Goal: Information Seeking & Learning: Learn about a topic

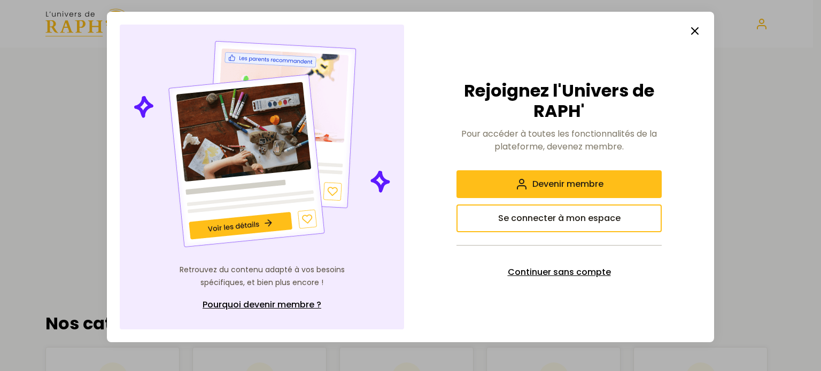
click at [543, 270] on span "Continuer sans compte" at bounding box center [559, 272] width 103 height 13
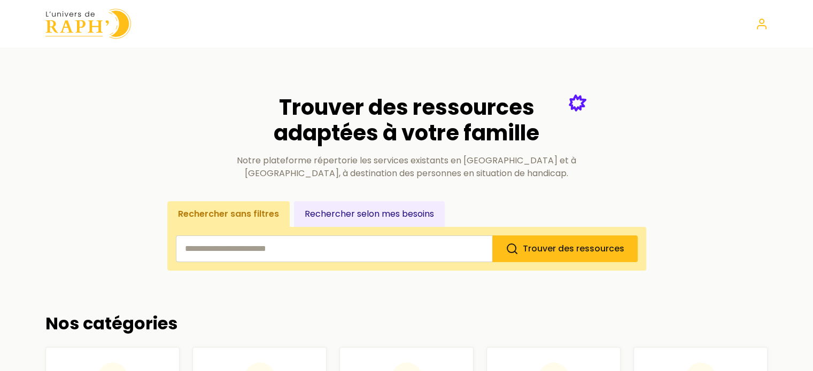
click at [310, 251] on input "search" at bounding box center [334, 249] width 316 height 27
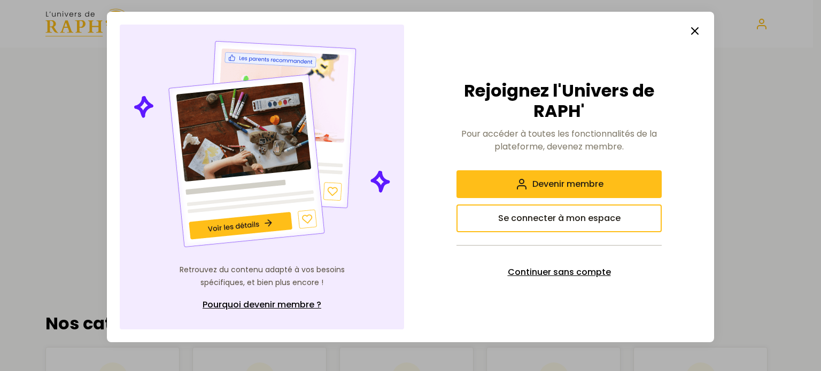
click at [523, 265] on button "Continuer sans compte" at bounding box center [558, 273] width 205 height 28
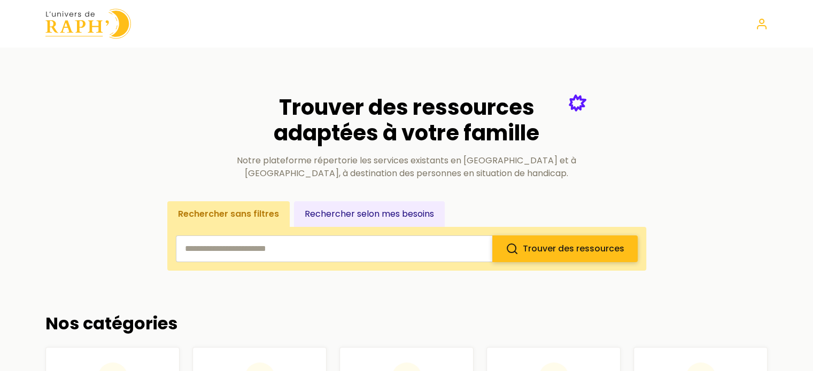
click at [547, 246] on span "Trouver des ressources" at bounding box center [574, 249] width 102 height 12
click at [371, 246] on input "search" at bounding box center [334, 249] width 316 height 27
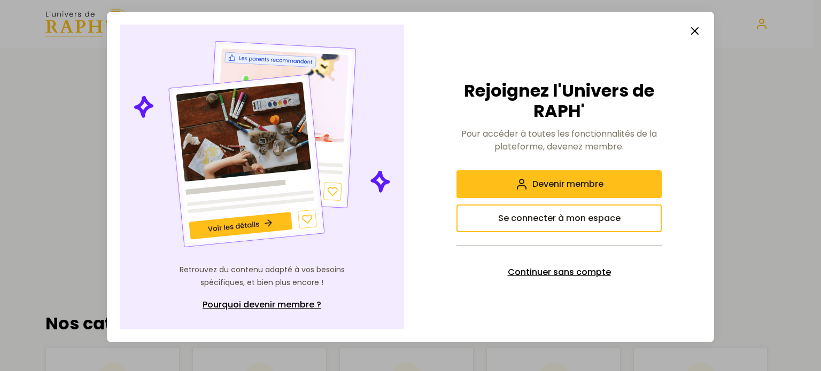
click at [547, 270] on span "Continuer sans compte" at bounding box center [559, 272] width 103 height 13
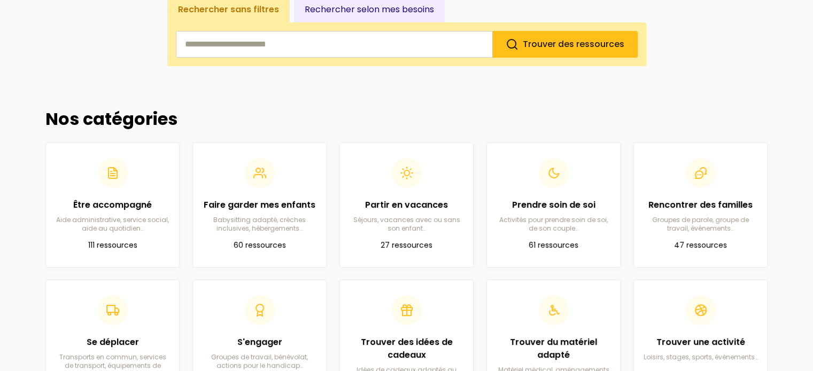
scroll to position [206, 0]
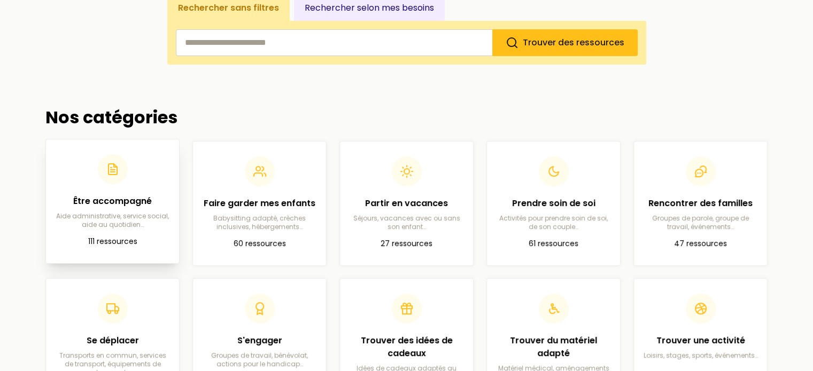
click at [106, 200] on h2 "Être accompagné" at bounding box center [113, 201] width 116 height 13
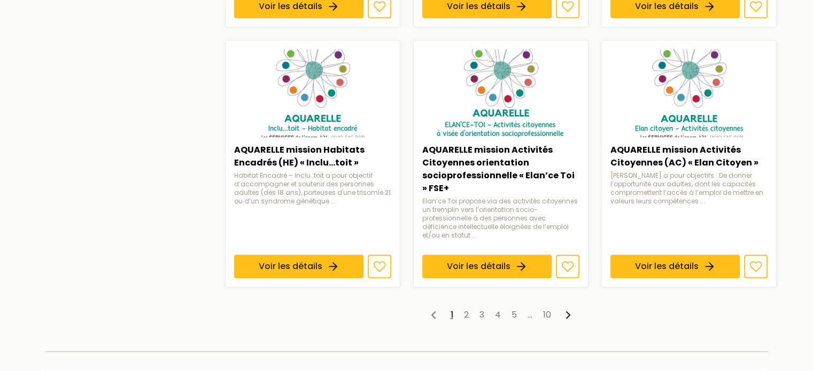
scroll to position [877, 0]
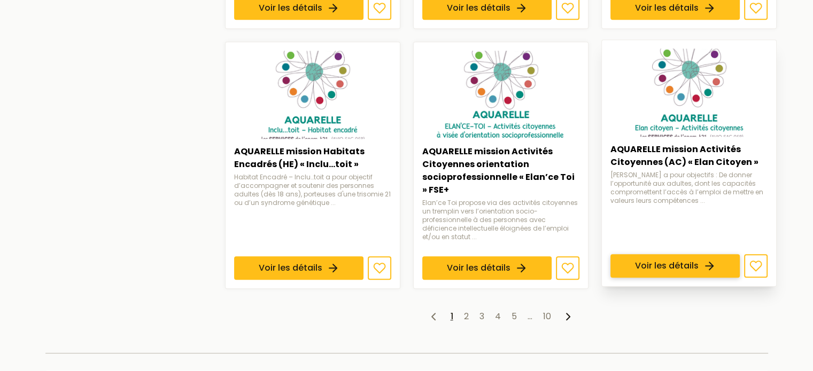
click at [657, 254] on link "Voir les détails" at bounding box center [674, 266] width 129 height 24
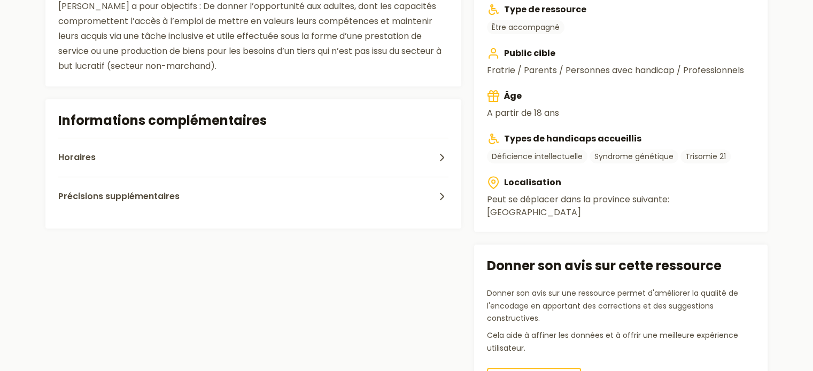
scroll to position [415, 0]
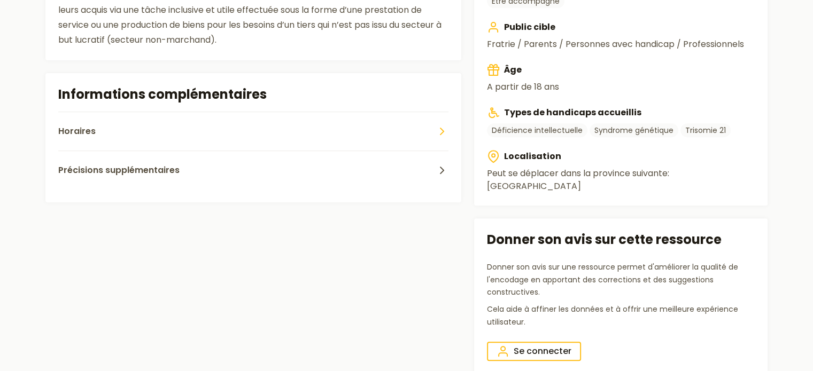
click at [437, 128] on icon "button" at bounding box center [442, 131] width 13 height 13
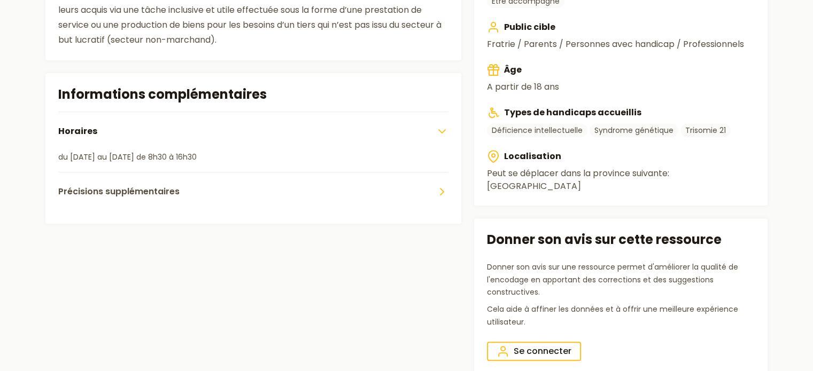
click at [439, 191] on icon "button" at bounding box center [442, 191] width 13 height 13
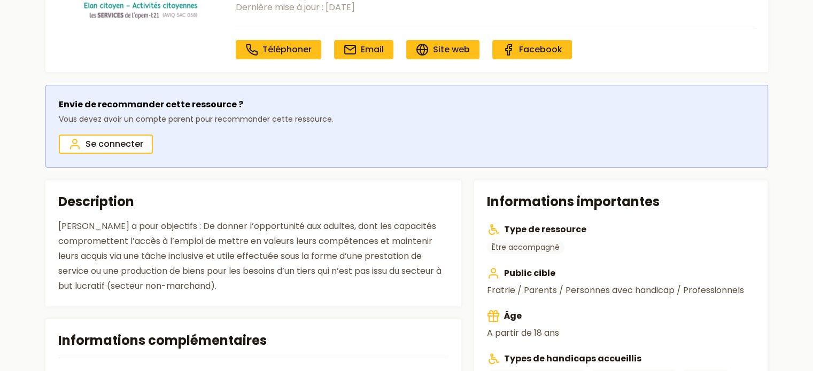
scroll to position [0, 0]
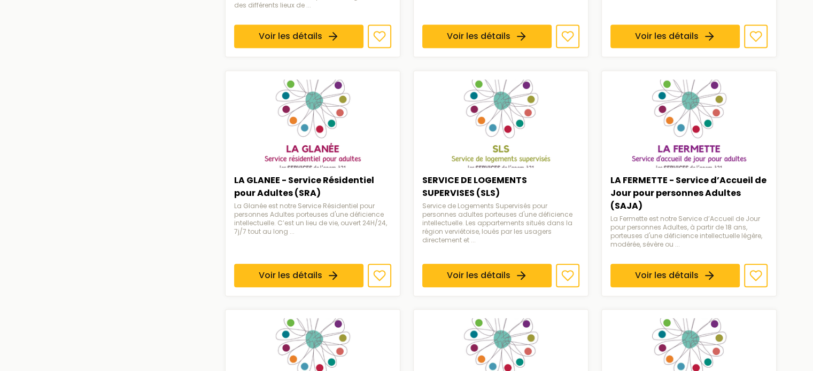
scroll to position [607, 0]
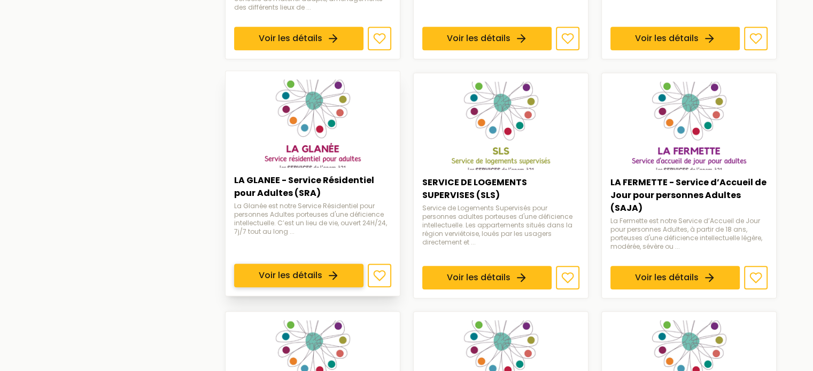
click at [309, 264] on link "Voir les détails" at bounding box center [298, 276] width 129 height 24
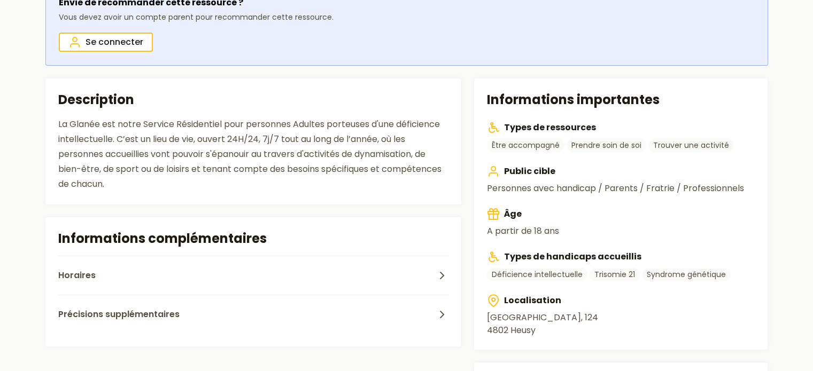
scroll to position [278, 0]
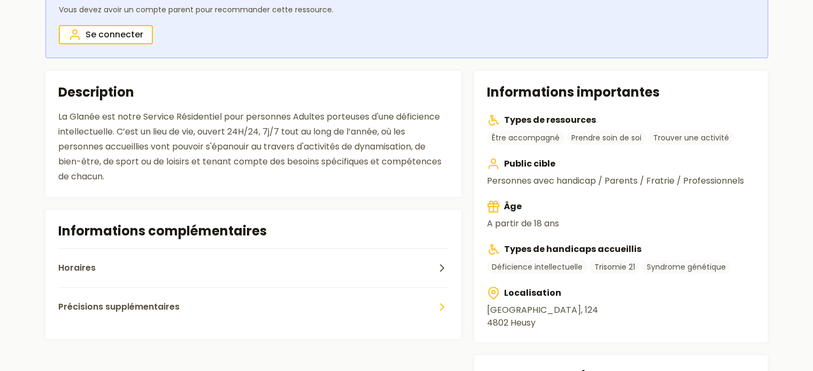
click at [443, 307] on polyline "button" at bounding box center [441, 307] width 3 height 6
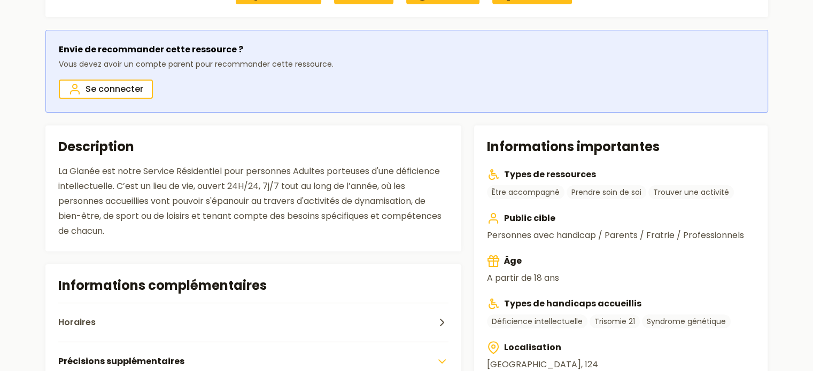
scroll to position [0, 0]
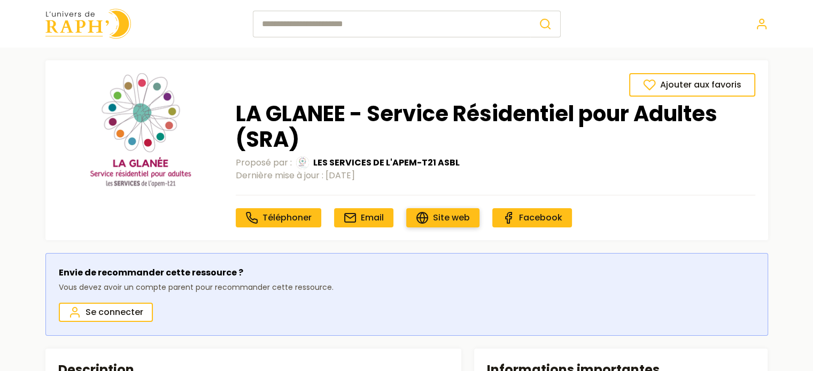
click at [437, 218] on span "Site web" at bounding box center [451, 218] width 37 height 12
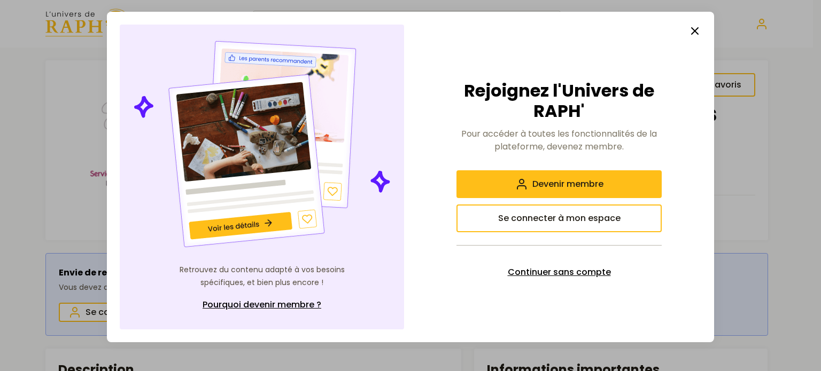
click at [518, 270] on span "Continuer sans compte" at bounding box center [559, 272] width 103 height 13
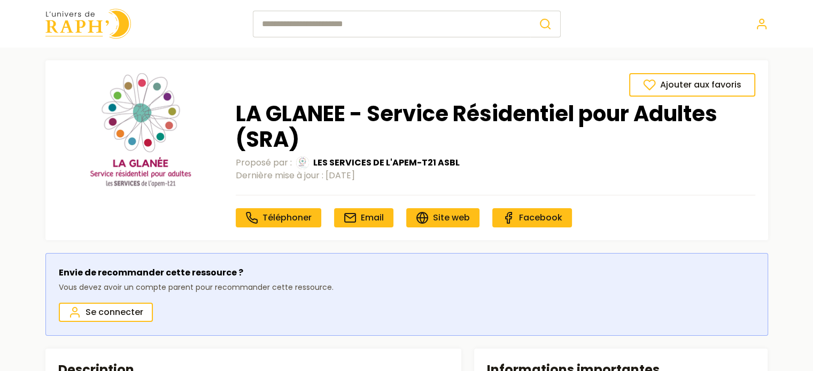
click at [311, 30] on input "search" at bounding box center [391, 24] width 277 height 27
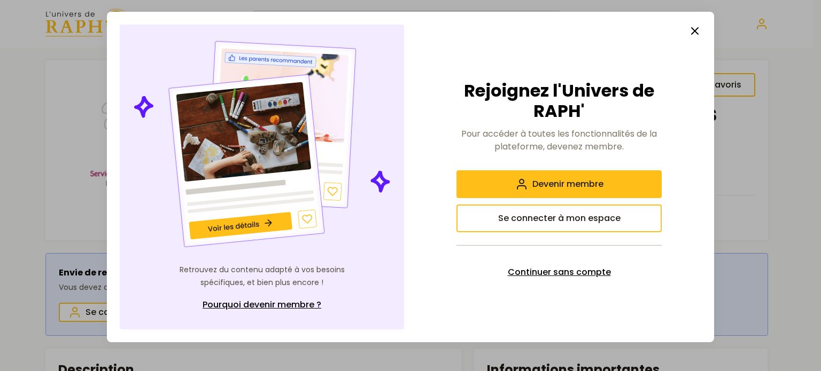
click at [569, 271] on span "Continuer sans compte" at bounding box center [559, 272] width 103 height 13
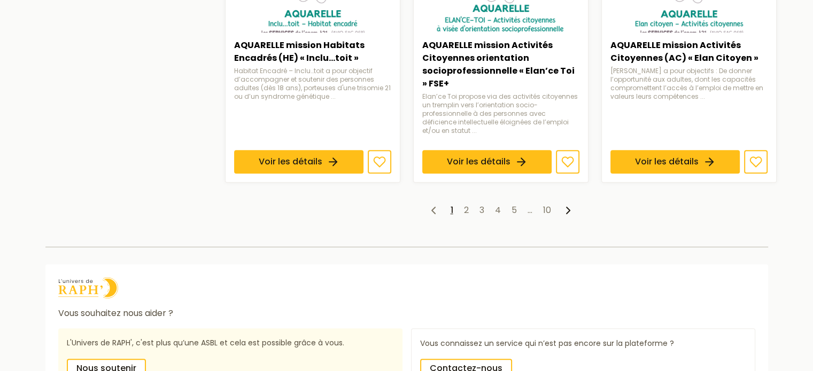
scroll to position [982, 0]
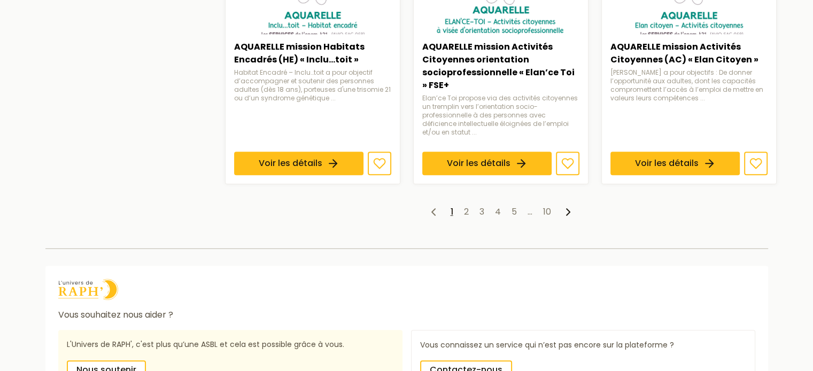
click at [568, 209] on icon at bounding box center [568, 212] width 13 height 13
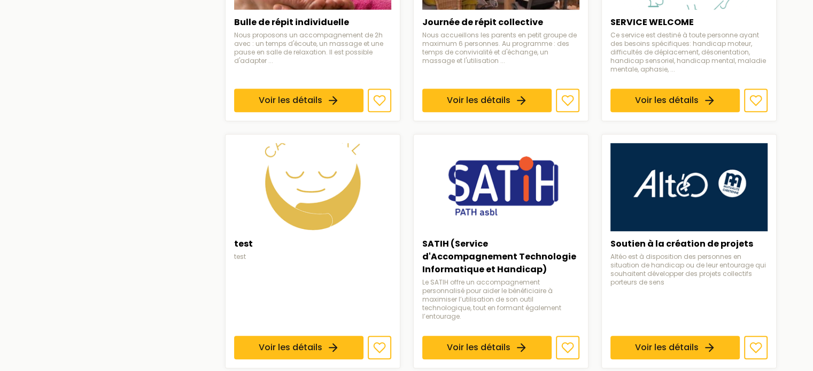
scroll to position [782, 0]
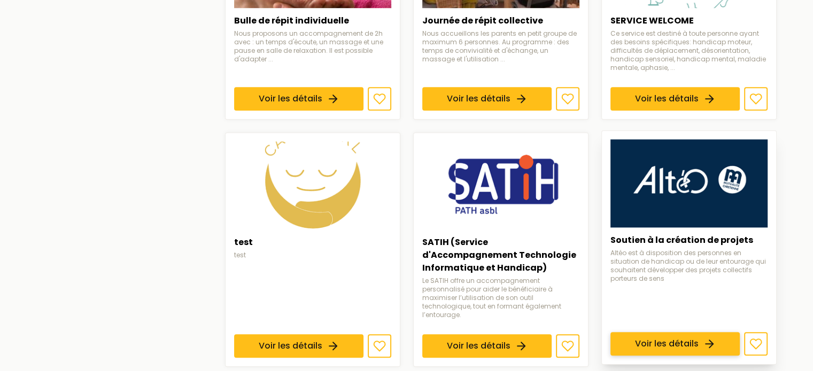
click at [680, 332] on link "Voir les détails" at bounding box center [674, 344] width 129 height 24
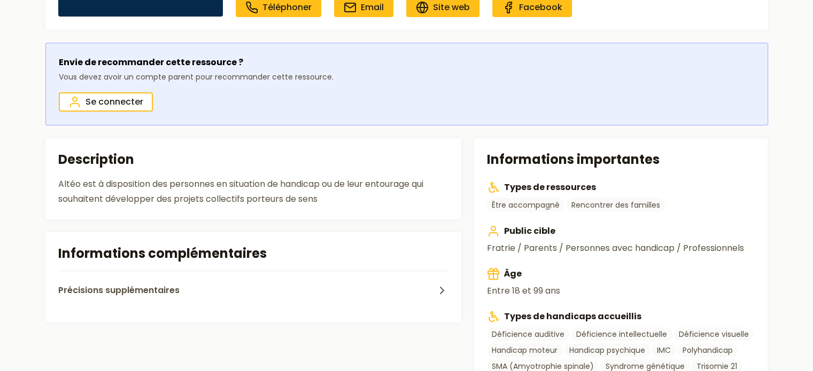
scroll to position [191, 0]
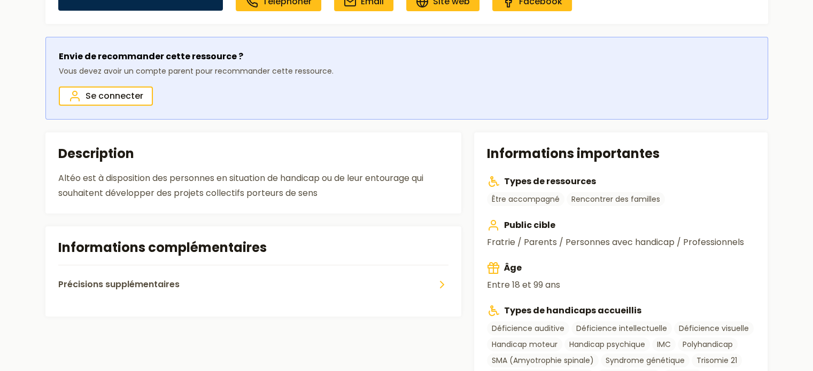
click at [443, 280] on icon "button" at bounding box center [442, 284] width 13 height 13
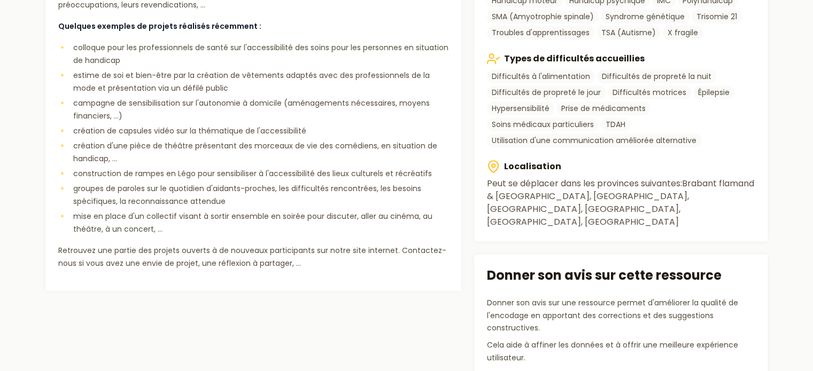
scroll to position [0, 0]
